Goal: Navigation & Orientation: Find specific page/section

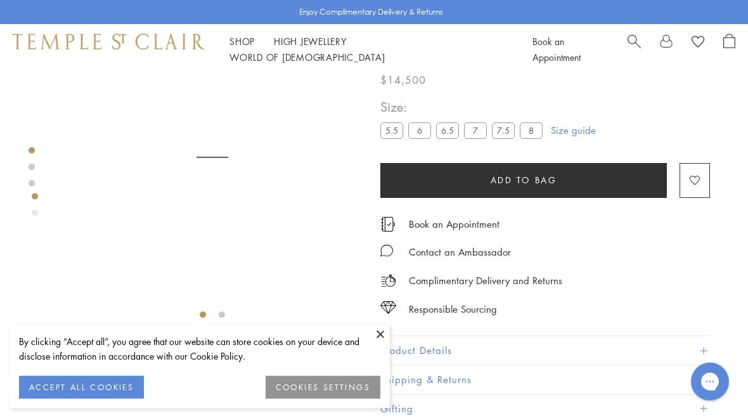
scroll to position [75, 0]
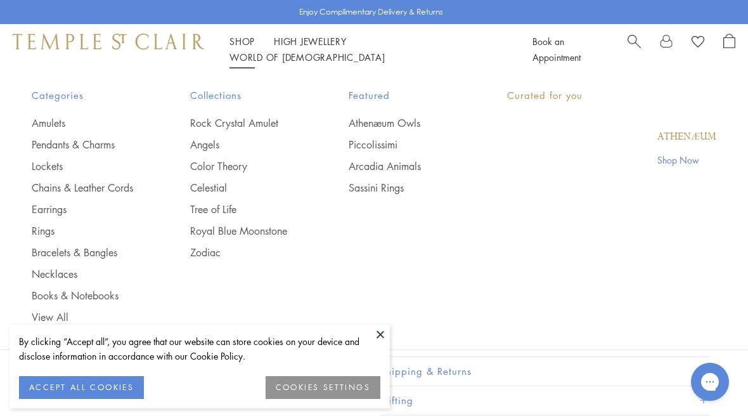
click at [244, 48] on link "Shop Shop" at bounding box center [241, 41] width 25 height 13
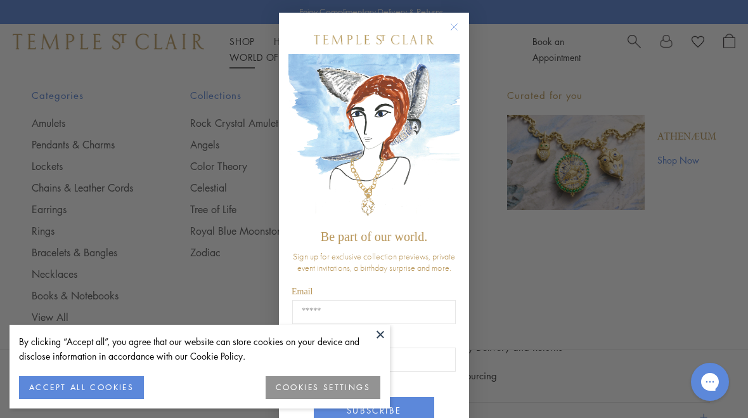
click at [461, 22] on icon "Close dialog" at bounding box center [454, 27] width 16 height 16
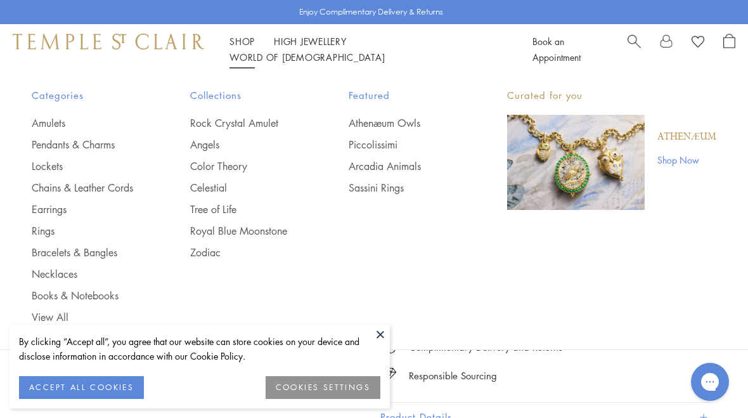
click at [44, 229] on link "Rings" at bounding box center [86, 231] width 108 height 14
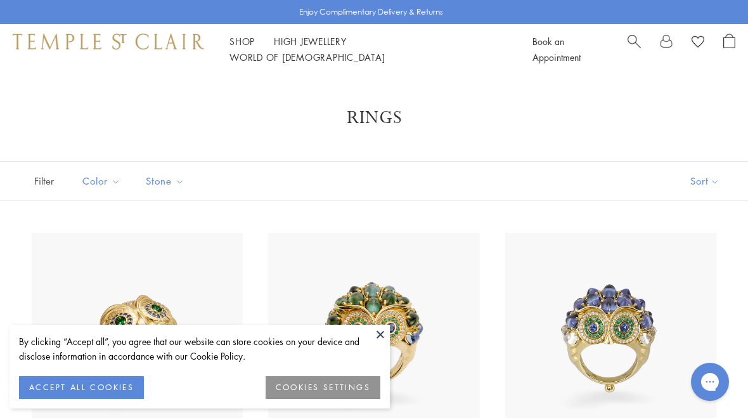
click at [383, 334] on button at bounding box center [380, 334] width 19 height 19
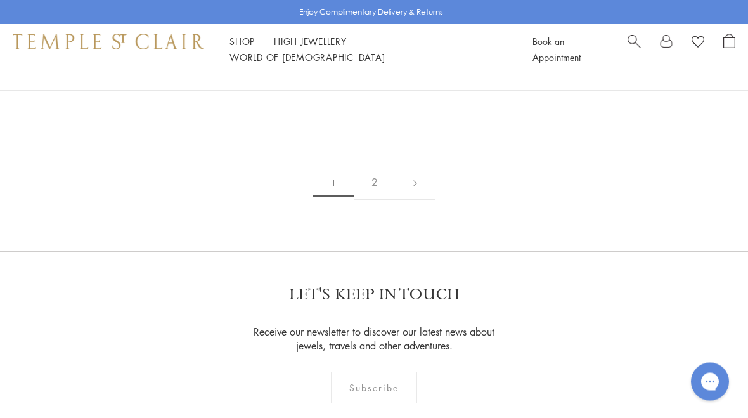
scroll to position [5169, 0]
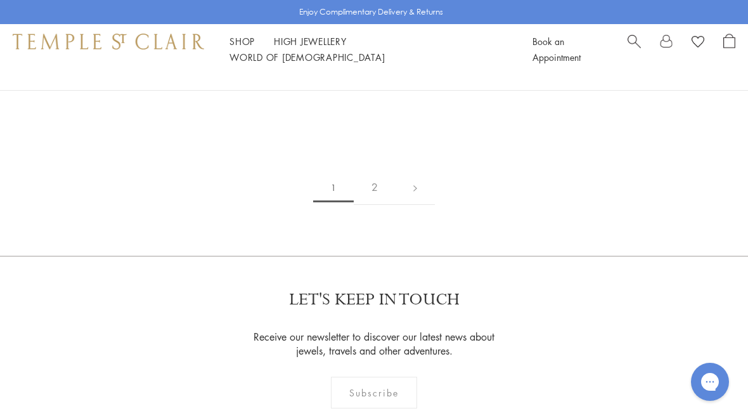
click at [336, 48] on link "High Jewellery High Jewellery" at bounding box center [310, 41] width 73 height 13
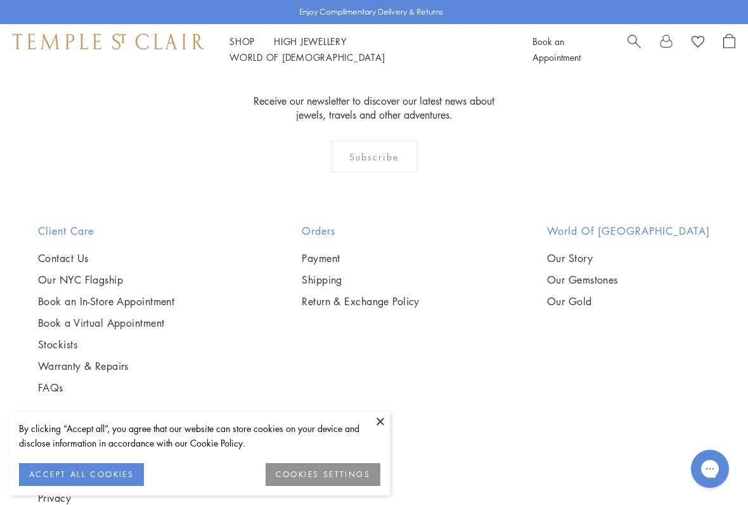
scroll to position [991, 0]
